Goal: Task Accomplishment & Management: Use online tool/utility

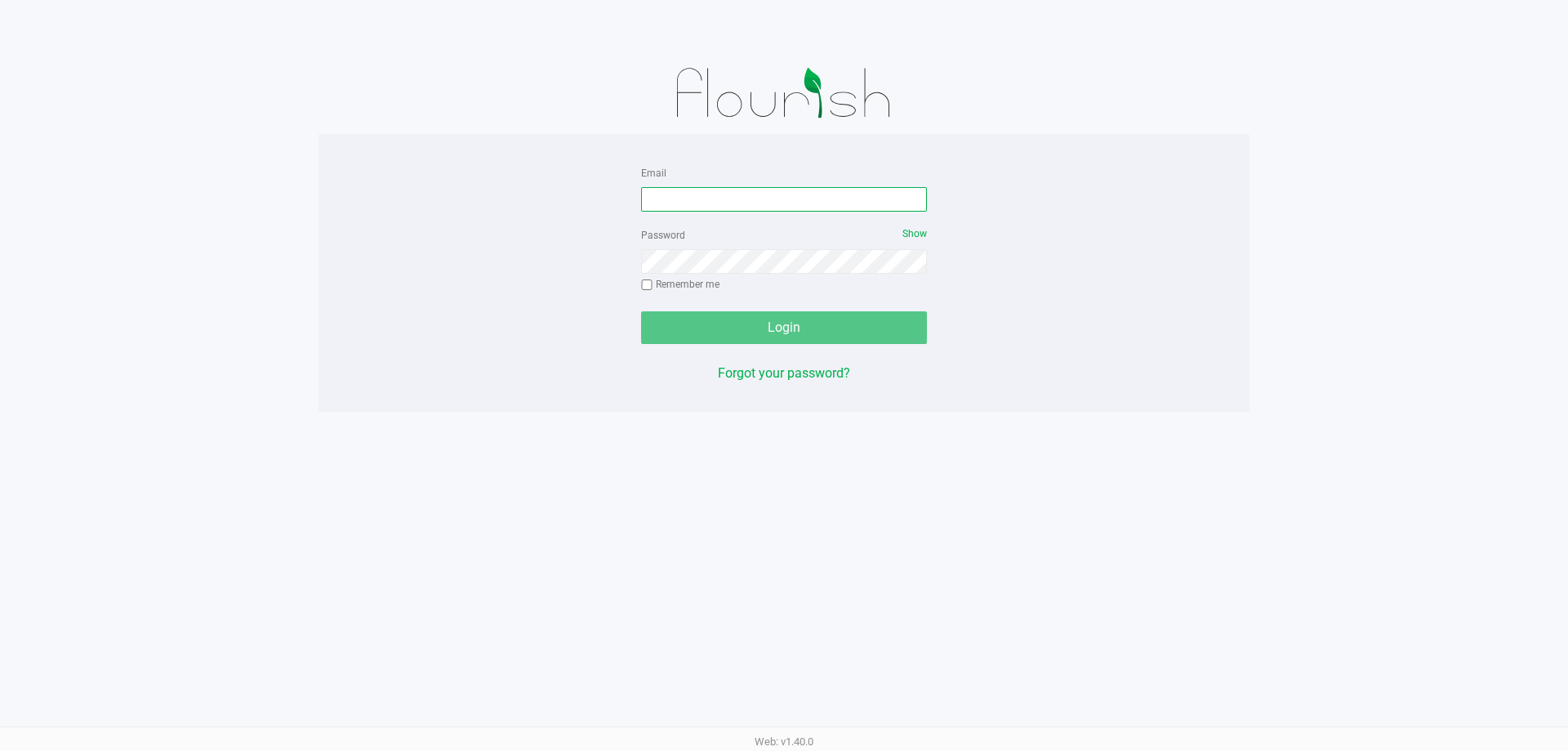
click at [700, 191] on input "Email" at bounding box center [784, 199] width 285 height 24
type input "[EMAIL_ADDRESS][DOMAIN_NAME]"
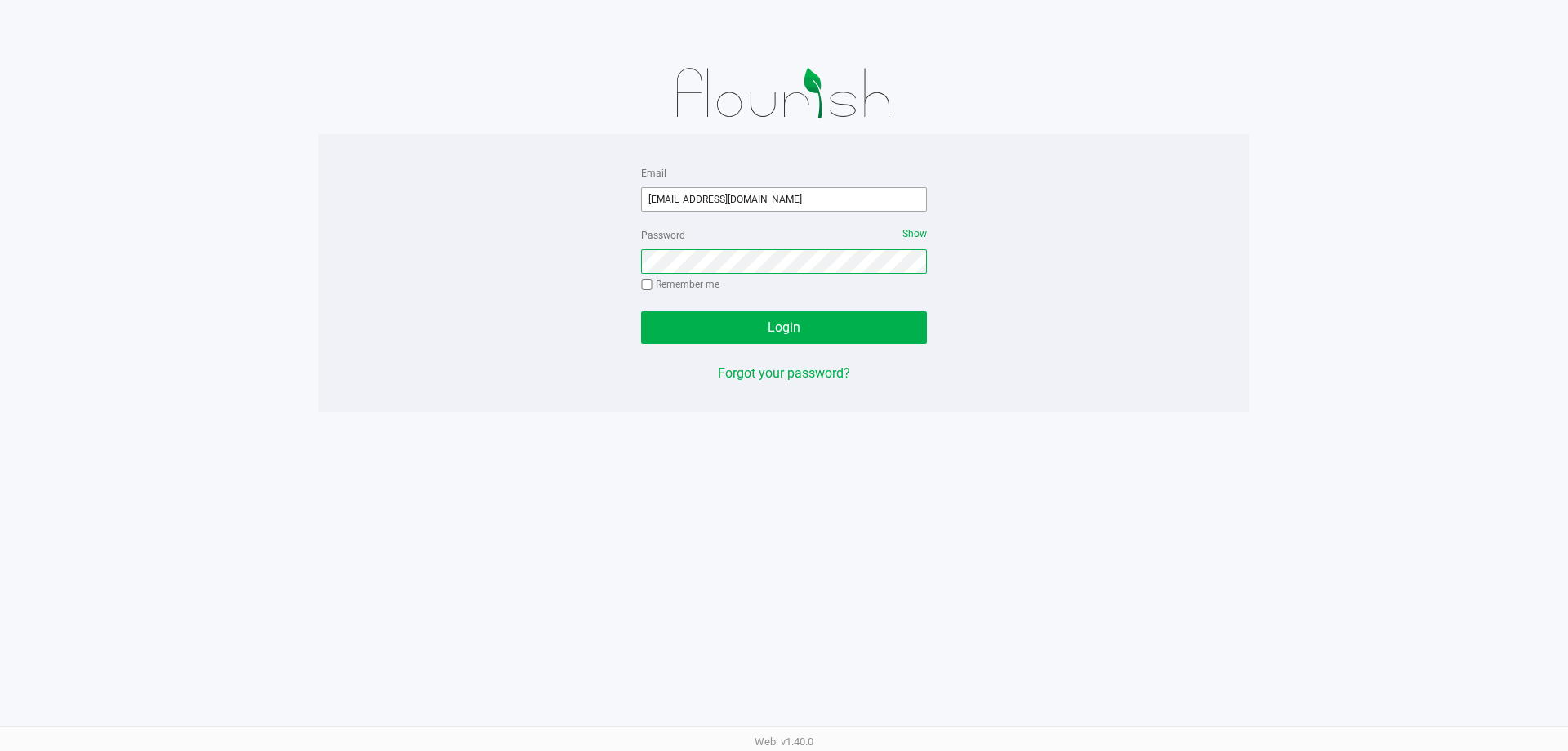
click at [641, 311] on button "Login" at bounding box center [784, 327] width 285 height 32
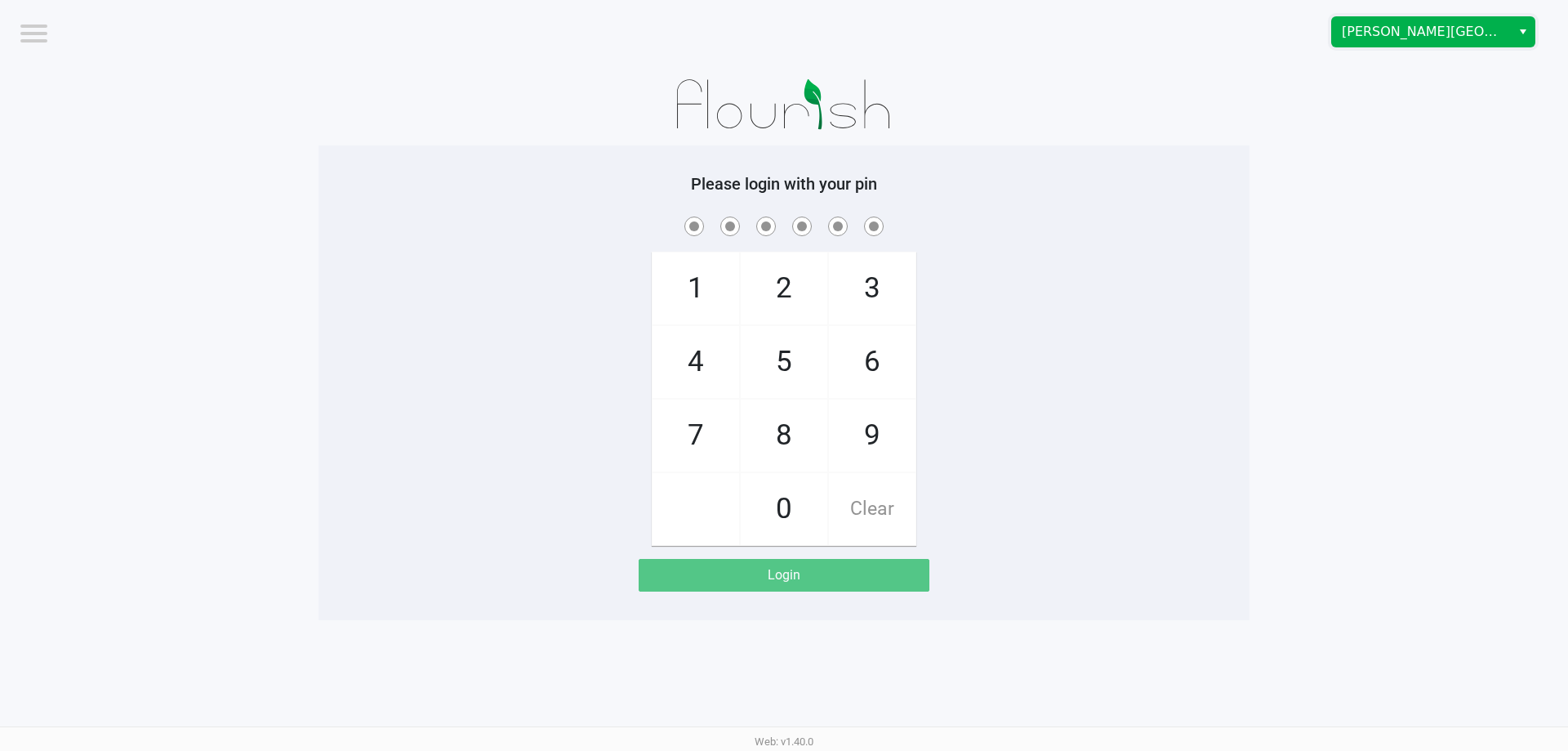
click at [1389, 39] on span "[PERSON_NAME][GEOGRAPHIC_DATA]" at bounding box center [1421, 32] width 159 height 20
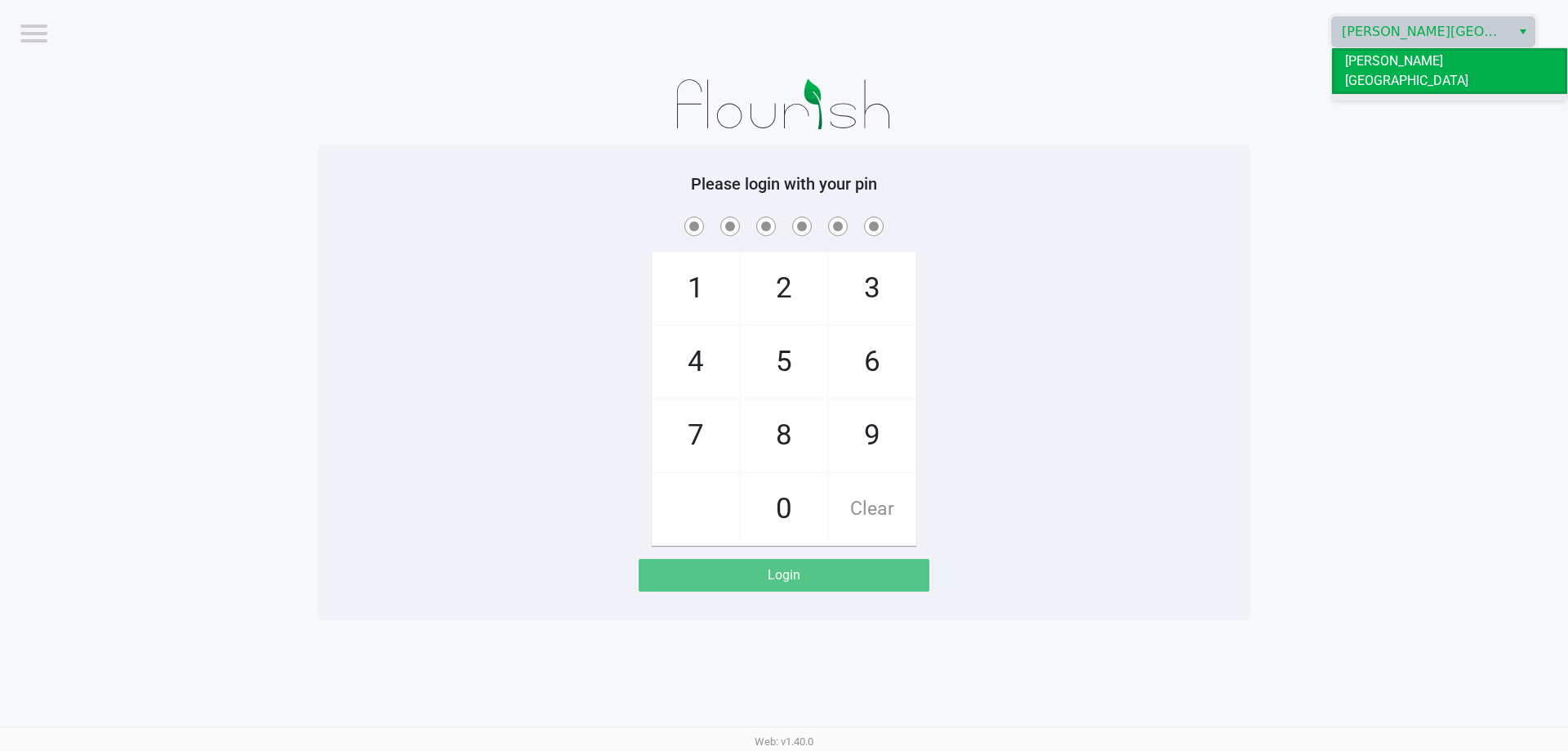
click at [1375, 97] on span "Oviedo WC" at bounding box center [1376, 107] width 63 height 20
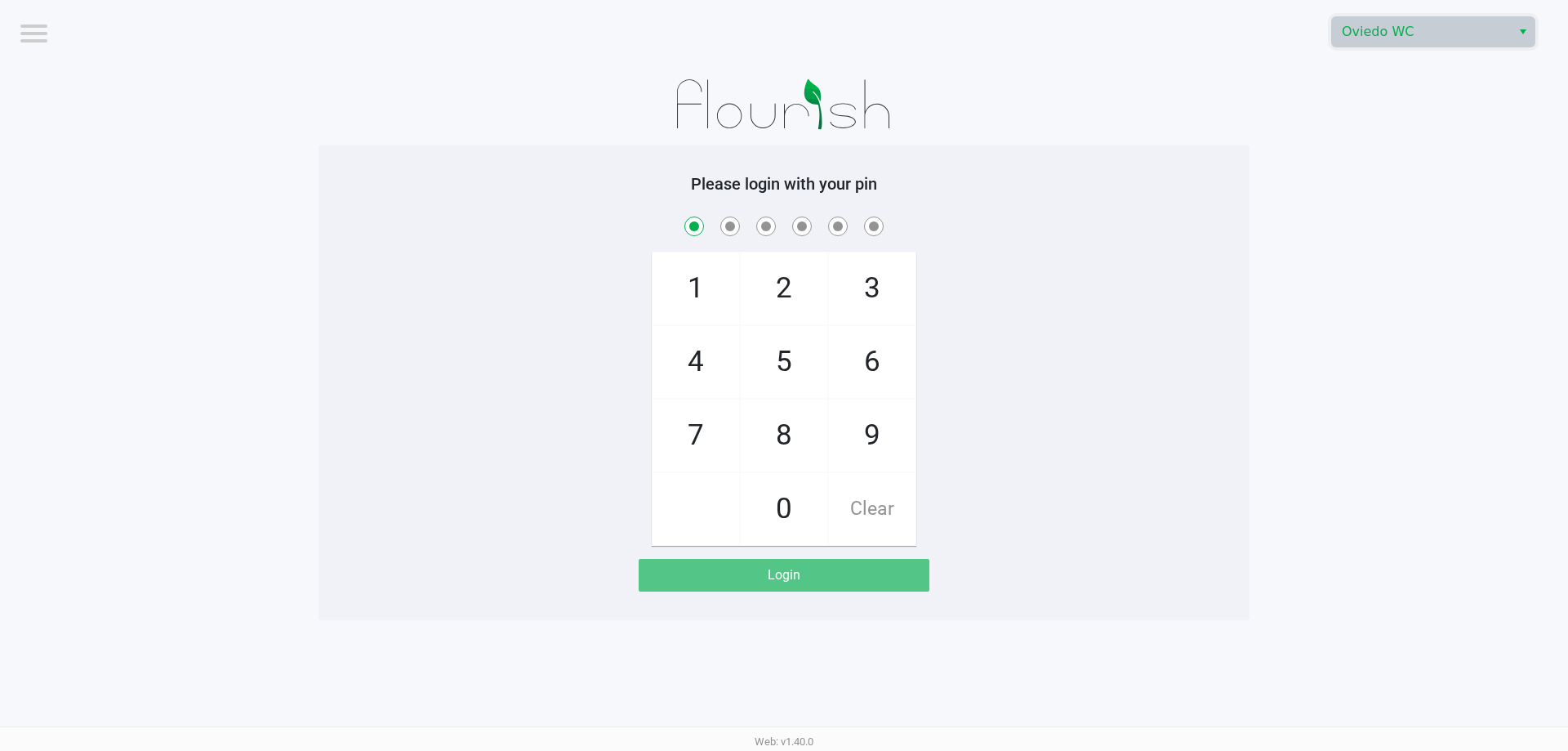
checkbox input "true"
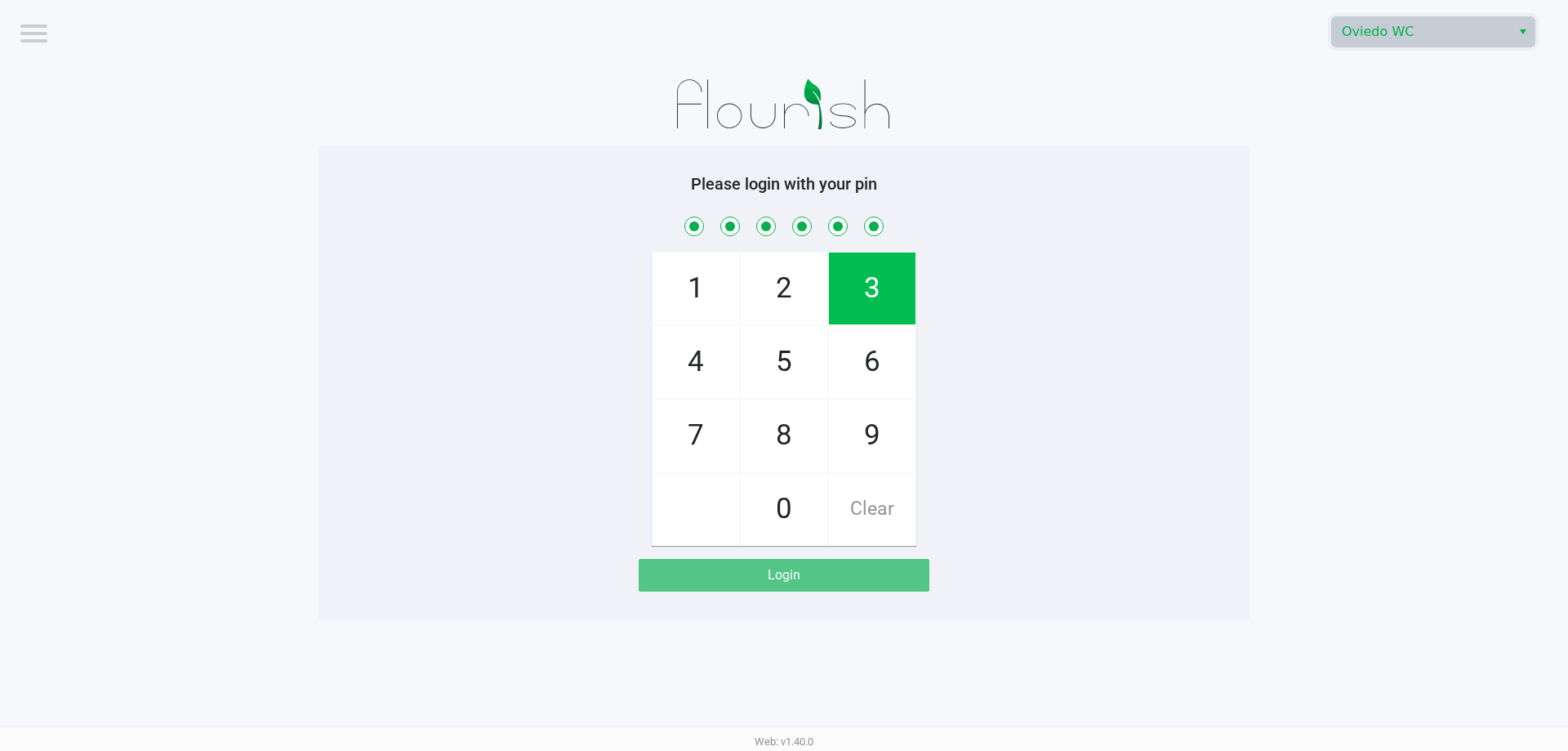
checkbox input "true"
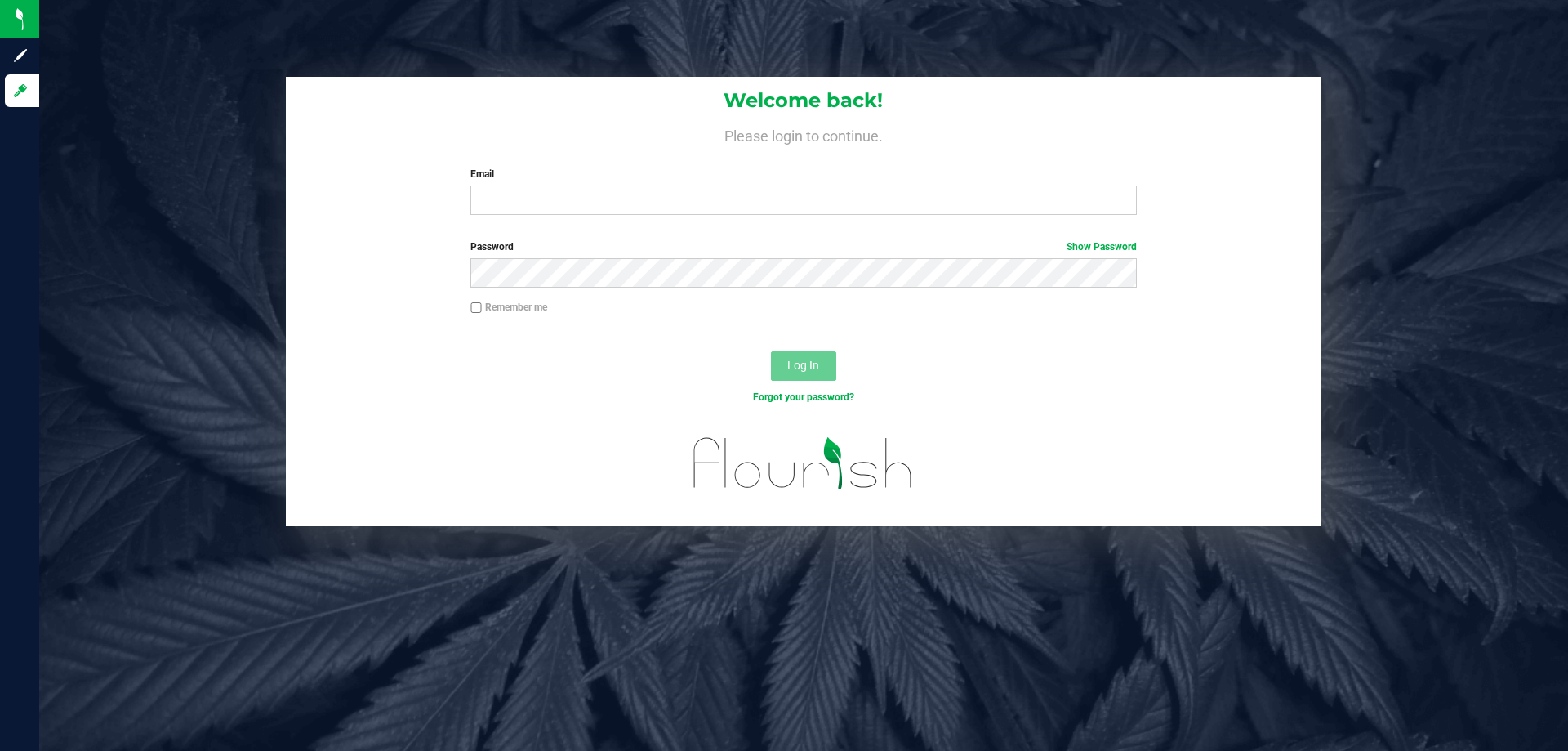
click at [532, 216] on div "Welcome back! Please login to continue. Email Required Please format your email…" at bounding box center [803, 153] width 1035 height 152
click at [531, 206] on input "Email" at bounding box center [803, 200] width 666 height 29
type input "[EMAIL_ADDRESS][DOMAIN_NAME]"
click at [771, 351] on button "Log In" at bounding box center [804, 366] width 65 height 29
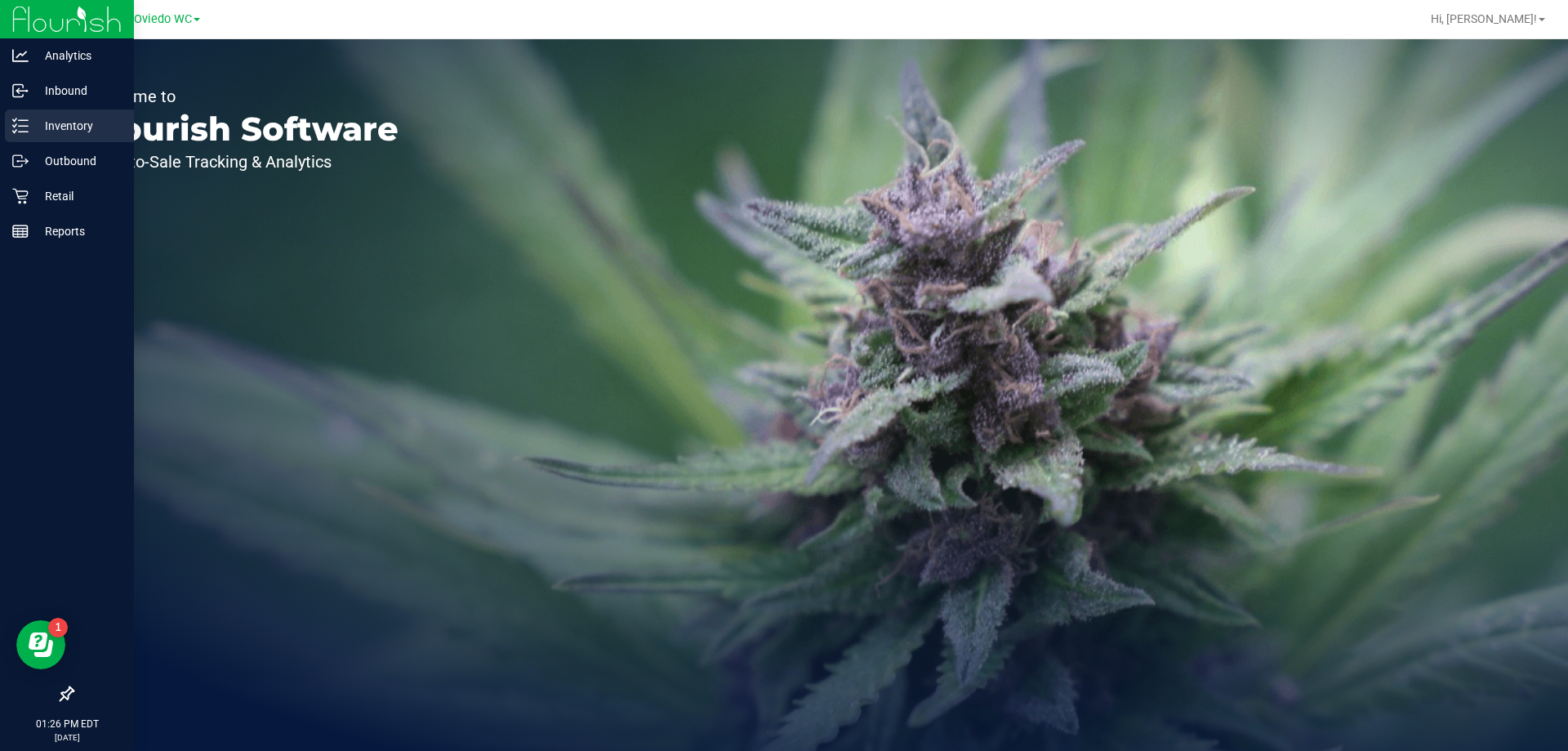
click at [58, 116] on p "Inventory" at bounding box center [77, 126] width 98 height 20
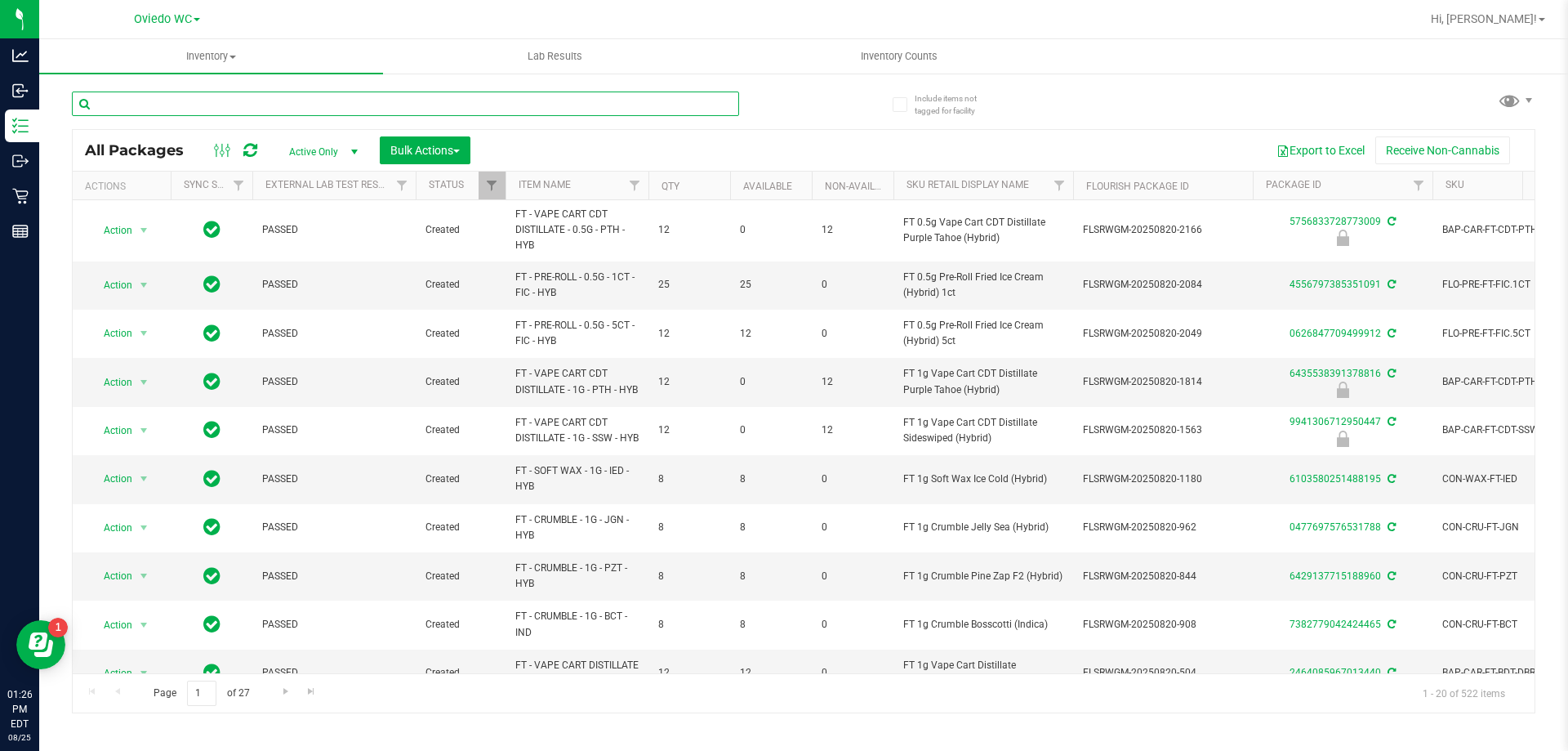
click at [256, 98] on input "text" at bounding box center [406, 104] width 668 height 24
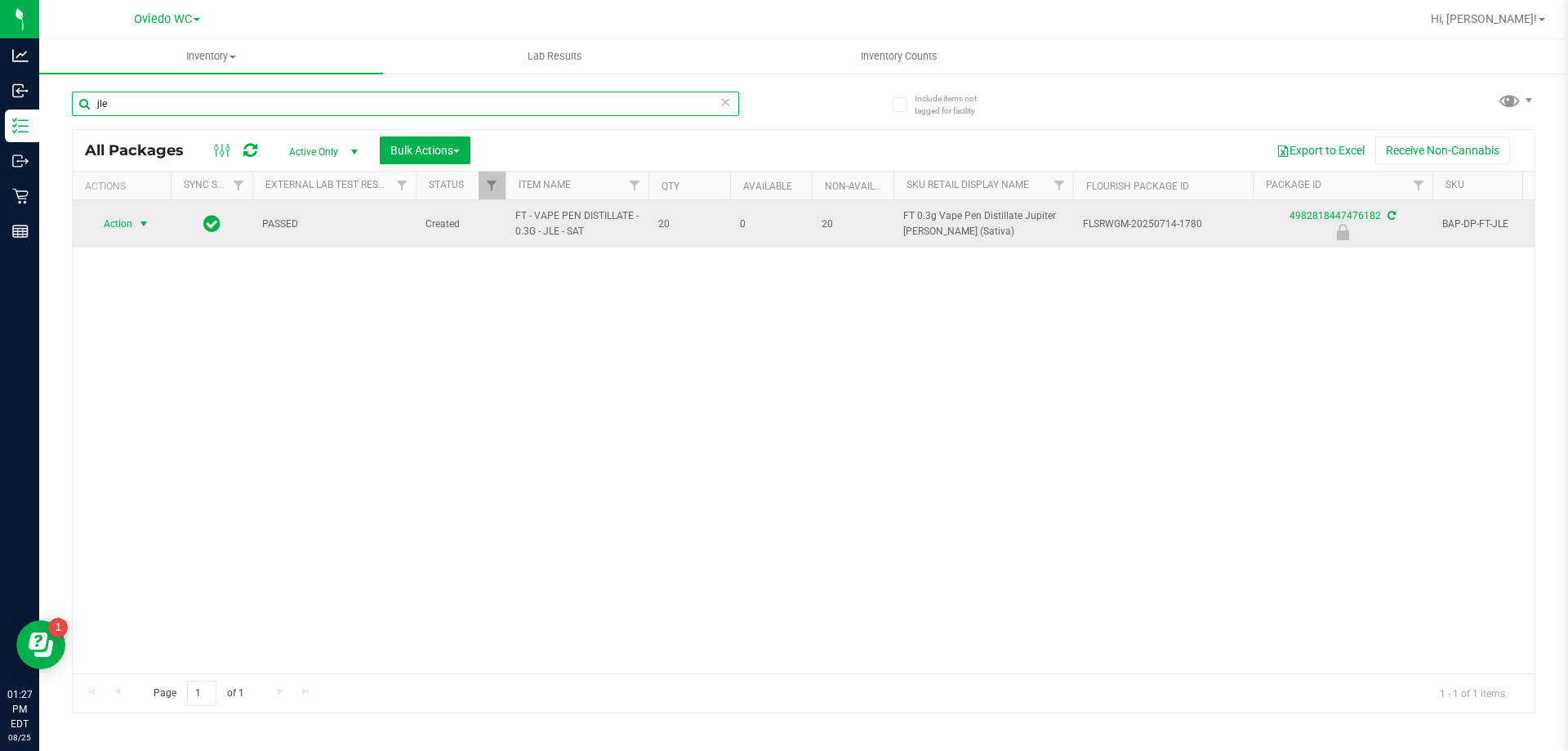
type input "jle"
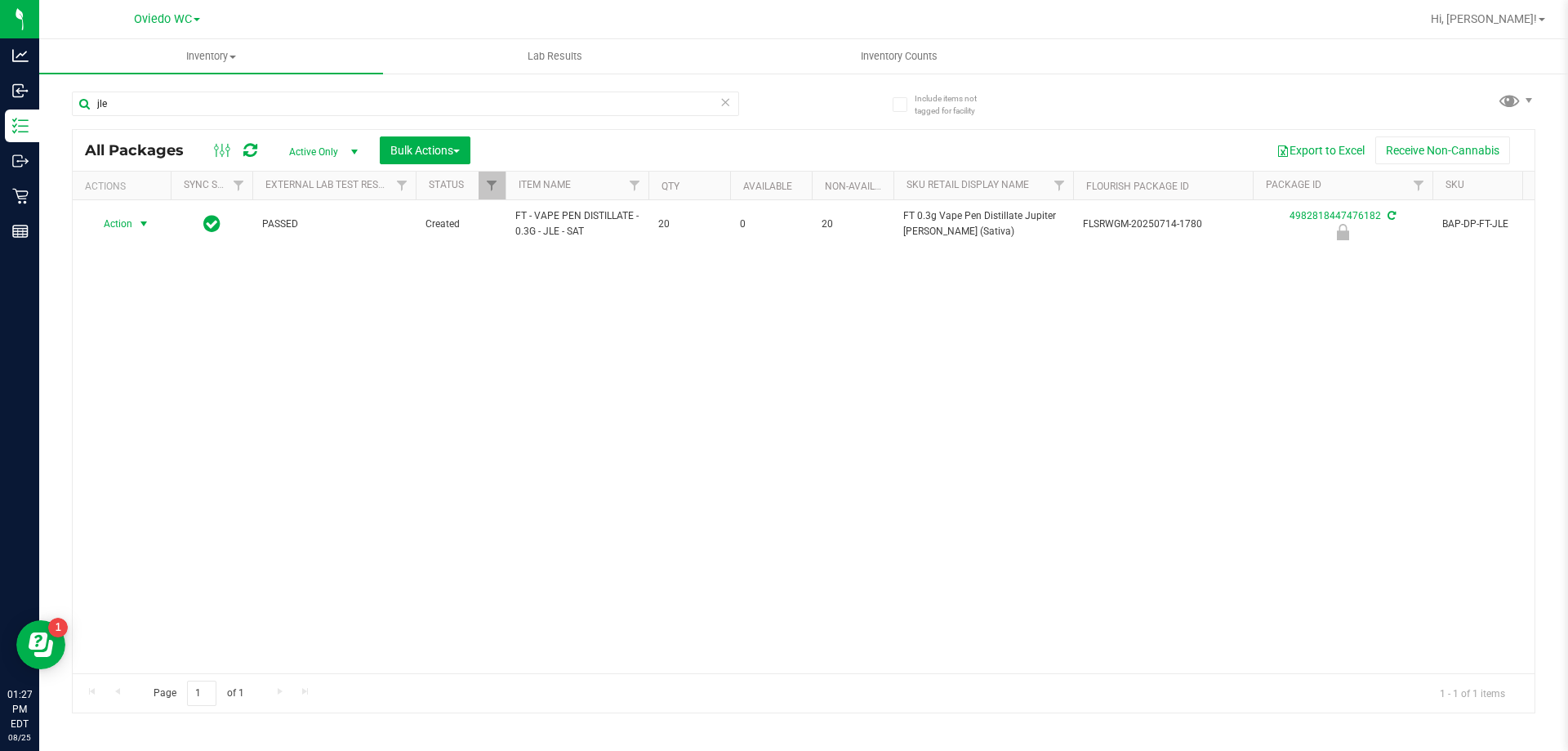
drag, startPoint x: 149, startPoint y: 227, endPoint x: 131, endPoint y: 250, distance: 29.2
click at [148, 227] on span "select" at bounding box center [143, 223] width 13 height 13
click at [127, 406] on li "Unlock package" at bounding box center [142, 418] width 105 height 24
click at [1539, 14] on link "Hi, Felix!" at bounding box center [1488, 20] width 127 height 18
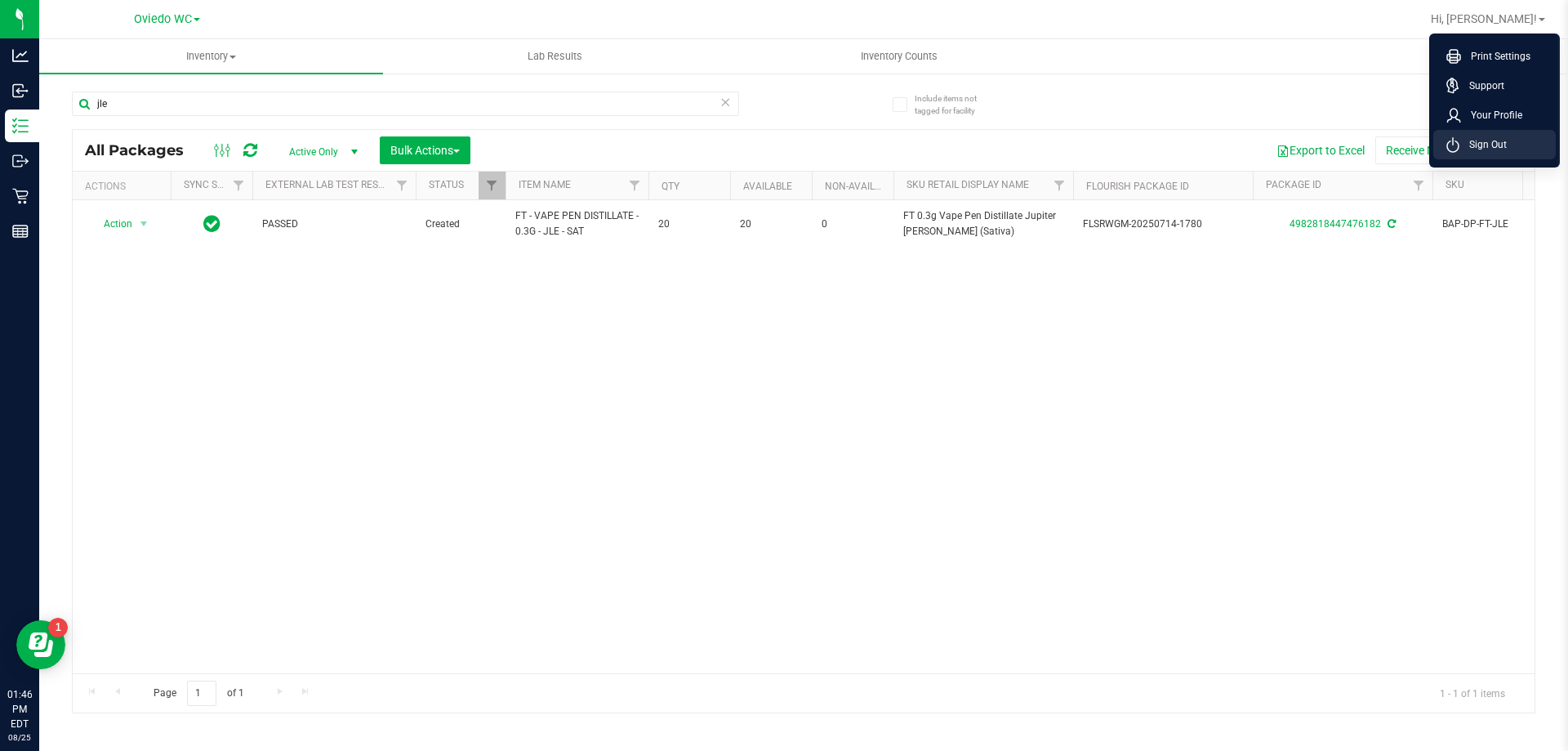
click at [1504, 147] on span "Sign Out" at bounding box center [1483, 145] width 47 height 17
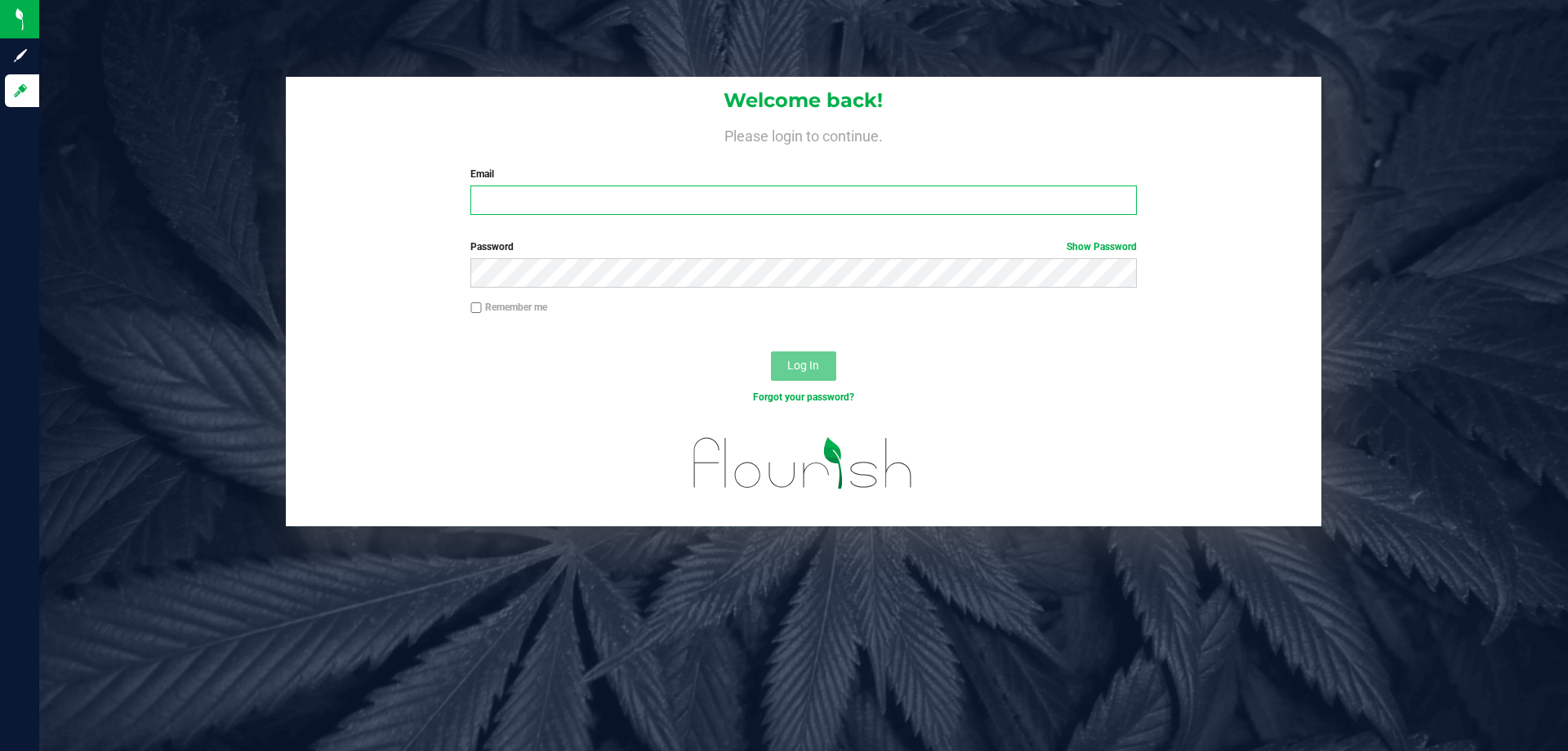
click at [875, 199] on input "Email" at bounding box center [803, 200] width 666 height 29
type input "hhernandez@liveparallel.com"
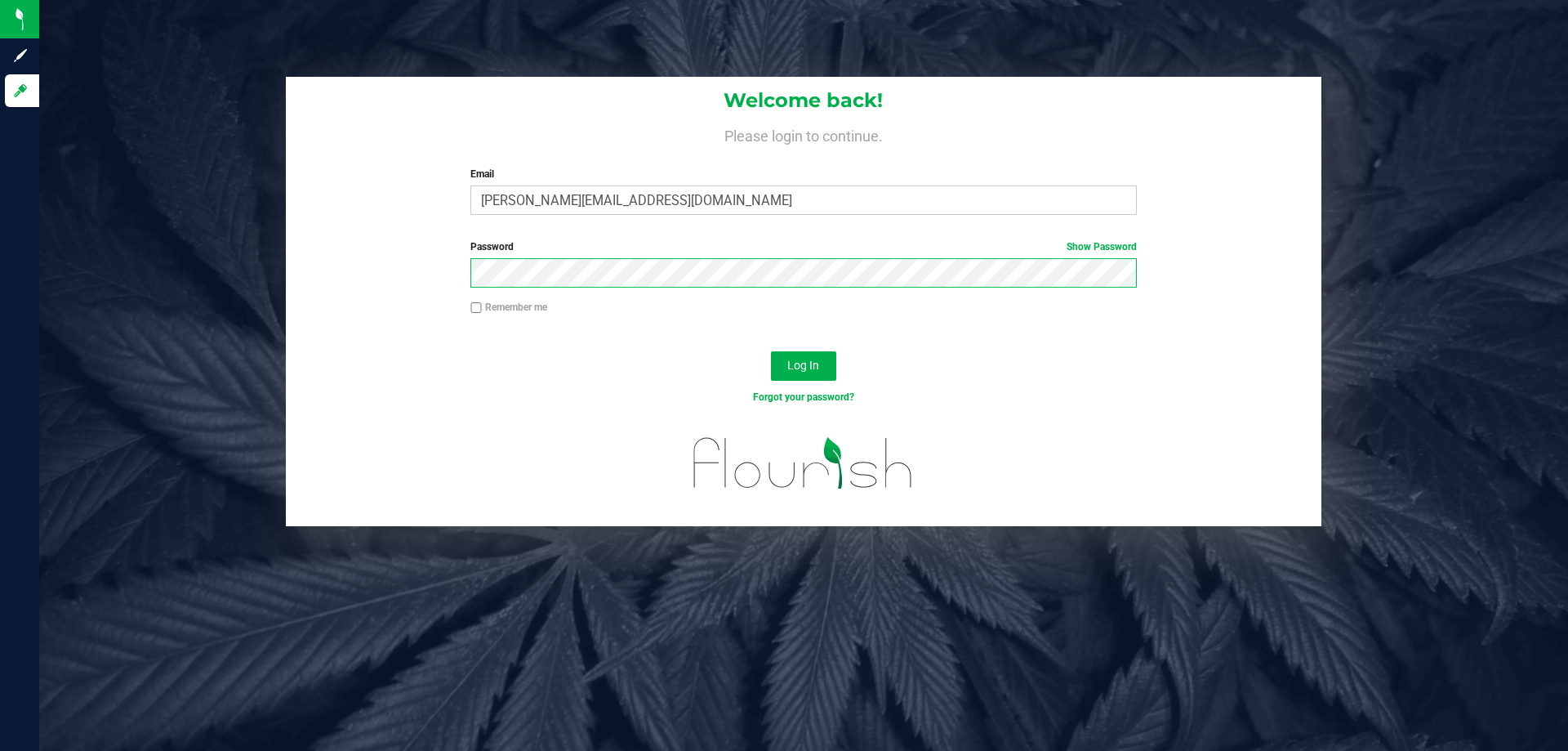
click at [771, 351] on button "Log In" at bounding box center [804, 366] width 65 height 29
